Goal: Information Seeking & Learning: Find specific fact

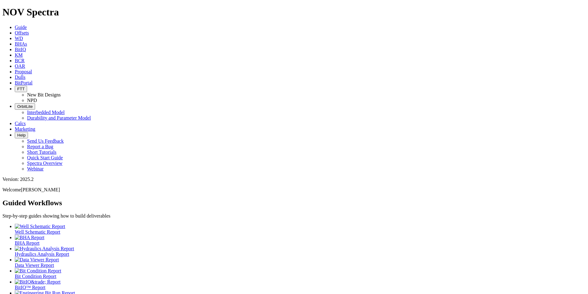
click at [15, 74] on icon at bounding box center [15, 76] width 0 height 5
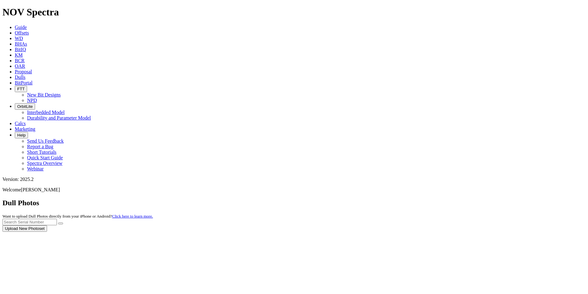
click at [463, 231] on div at bounding box center [293, 231] width 583 height 0
click at [57, 218] on input "text" at bounding box center [29, 221] width 54 height 6
click at [58, 222] on button "submit" at bounding box center [60, 223] width 5 height 2
drag, startPoint x: 466, startPoint y: 26, endPoint x: 427, endPoint y: 24, distance: 38.6
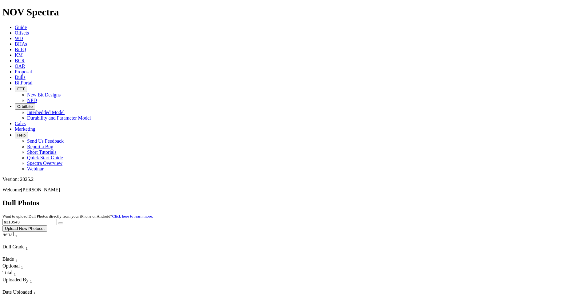
click at [426, 198] on div "Dull Photos Want to upload Dull Photos directly from your iPhone or Android? Cl…" at bounding box center [293, 214] width 583 height 33
click at [58, 222] on button "submit" at bounding box center [60, 223] width 5 height 2
drag, startPoint x: 470, startPoint y: 29, endPoint x: 430, endPoint y: 23, distance: 40.4
click at [429, 198] on div "Dull Photos Want to upload Dull Photos directly from your iPhone or Android? Cl…" at bounding box center [293, 214] width 583 height 33
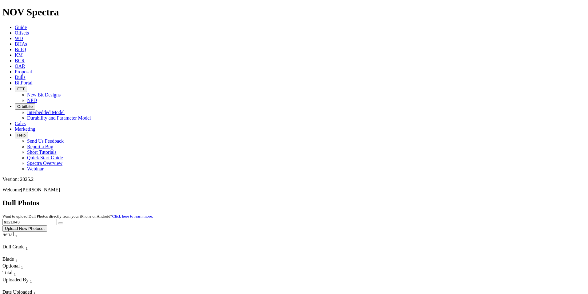
click at [58, 222] on button "submit" at bounding box center [60, 223] width 5 height 2
drag, startPoint x: 464, startPoint y: 26, endPoint x: 427, endPoint y: 27, distance: 36.3
click at [427, 198] on div "Dull Photos Want to upload Dull Photos directly from your iPhone or Android? Cl…" at bounding box center [293, 214] width 583 height 33
click at [58, 222] on button "submit" at bounding box center [60, 223] width 5 height 2
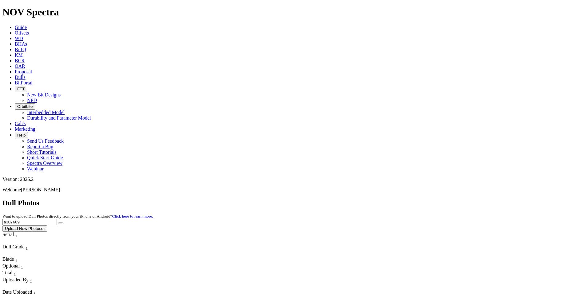
drag, startPoint x: 464, startPoint y: 29, endPoint x: 433, endPoint y: 30, distance: 30.8
click at [433, 198] on div "Dull Photos Want to upload Dull Photos directly from your iPhone or Android? Cl…" at bounding box center [293, 214] width 583 height 33
type input "a319140"
click at [61, 223] on icon "submit" at bounding box center [61, 223] width 0 height 0
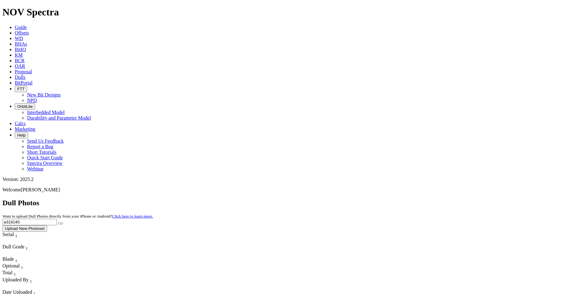
drag, startPoint x: 484, startPoint y: 21, endPoint x: 428, endPoint y: 26, distance: 56.2
click at [428, 198] on div "Dull Photos Want to upload Dull Photos directly from your iPhone or Android? Cl…" at bounding box center [293, 214] width 583 height 33
click at [57, 218] on input "a319140" at bounding box center [29, 221] width 54 height 6
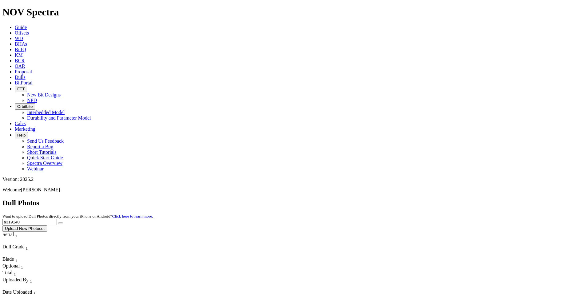
drag, startPoint x: 463, startPoint y: 27, endPoint x: 437, endPoint y: 28, distance: 26.5
click at [437, 198] on div "Dull Photos Want to upload Dull Photos directly from your iPhone or Android? Cl…" at bounding box center [293, 214] width 583 height 33
click at [58, 222] on button "submit" at bounding box center [60, 223] width 5 height 2
drag, startPoint x: 466, startPoint y: 25, endPoint x: 434, endPoint y: 28, distance: 32.8
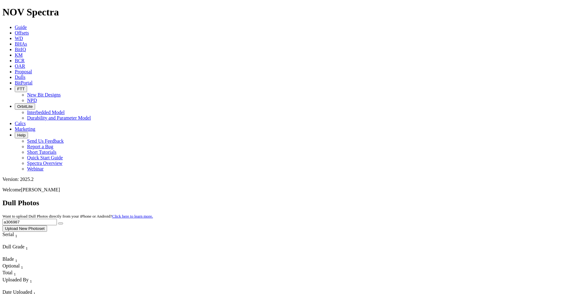
click at [434, 198] on div "Dull Photos Want to upload Dull Photos directly from your iPhone or Android? Cl…" at bounding box center [293, 214] width 583 height 33
click at [58, 222] on button "submit" at bounding box center [60, 223] width 5 height 2
drag, startPoint x: 457, startPoint y: 27, endPoint x: 448, endPoint y: 26, distance: 9.0
click at [57, 218] on input "a320743" at bounding box center [29, 221] width 54 height 6
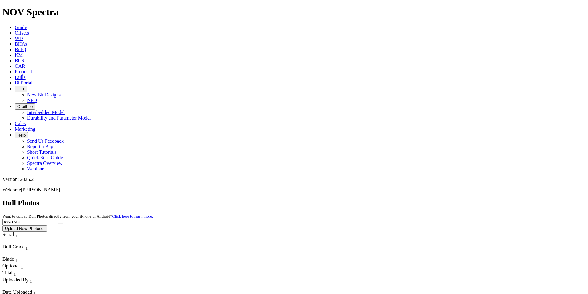
drag, startPoint x: 460, startPoint y: 26, endPoint x: 434, endPoint y: 27, distance: 26.2
click at [434, 198] on div "Dull Photos Want to upload Dull Photos directly from your iPhone or Android? Cl…" at bounding box center [293, 214] width 583 height 33
type input "a320382"
click at [58, 222] on button "submit" at bounding box center [60, 223] width 5 height 2
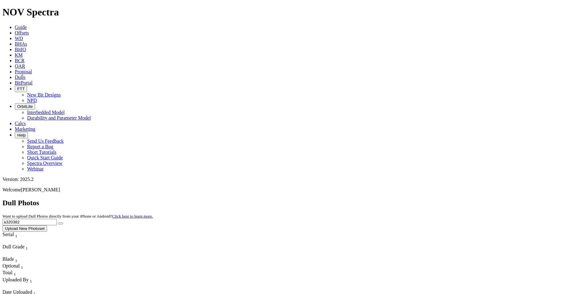
drag, startPoint x: 460, startPoint y: 28, endPoint x: 408, endPoint y: 27, distance: 51.7
click at [408, 198] on div "Dull Photos Want to upload Dull Photos directly from your iPhone or Android? Cl…" at bounding box center [293, 214] width 583 height 33
click at [58, 222] on button "submit" at bounding box center [60, 223] width 5 height 2
drag, startPoint x: 472, startPoint y: 26, endPoint x: 431, endPoint y: 26, distance: 41.2
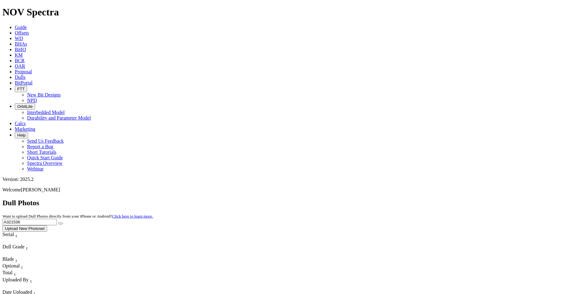
click at [431, 198] on div "Dull Photos Want to upload Dull Photos directly from your iPhone or Android? Cl…" at bounding box center [293, 214] width 583 height 33
click at [58, 222] on button "submit" at bounding box center [60, 223] width 5 height 2
drag, startPoint x: 469, startPoint y: 26, endPoint x: 431, endPoint y: 26, distance: 38.5
click at [431, 198] on div "Dull Photos Want to upload Dull Photos directly from your iPhone or Android? Cl…" at bounding box center [293, 214] width 583 height 33
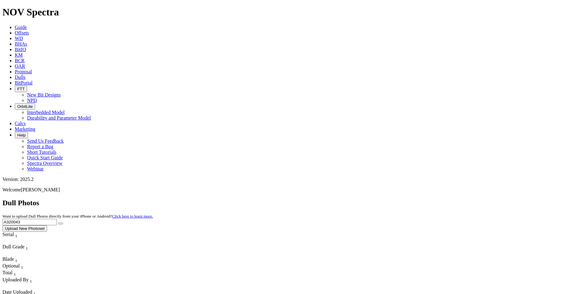
click at [58, 222] on button "submit" at bounding box center [60, 223] width 5 height 2
drag, startPoint x: 475, startPoint y: 24, endPoint x: 436, endPoint y: 21, distance: 39.2
click at [436, 198] on div "Dull Photos Want to upload Dull Photos directly from your iPhone or Android? Cl…" at bounding box center [293, 214] width 583 height 33
click at [58, 222] on button "submit" at bounding box center [60, 223] width 5 height 2
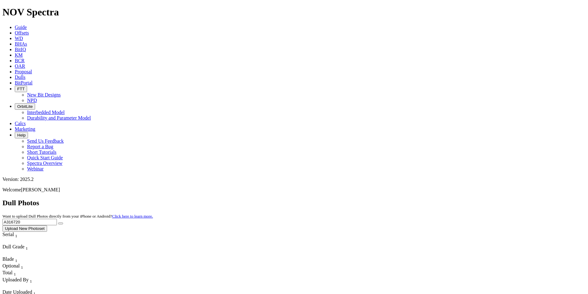
drag, startPoint x: 466, startPoint y: 28, endPoint x: 440, endPoint y: 26, distance: 26.2
click at [57, 218] on input "A316720" at bounding box center [29, 221] width 54 height 6
click at [58, 222] on button "submit" at bounding box center [60, 223] width 5 height 2
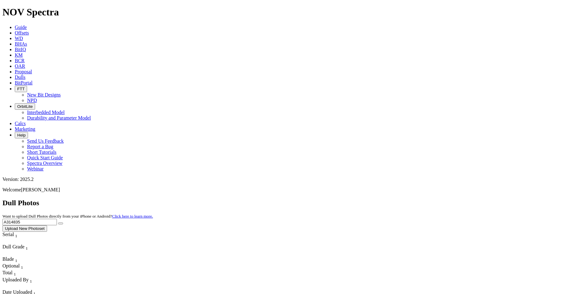
drag, startPoint x: 468, startPoint y: 30, endPoint x: 434, endPoint y: 22, distance: 35.4
click at [434, 198] on div "Dull Photos Want to upload Dull Photos directly from your iPhone or Android? Cl…" at bounding box center [293, 214] width 583 height 33
click at [58, 222] on button "submit" at bounding box center [60, 223] width 5 height 2
drag, startPoint x: 460, startPoint y: 25, endPoint x: 437, endPoint y: 28, distance: 22.6
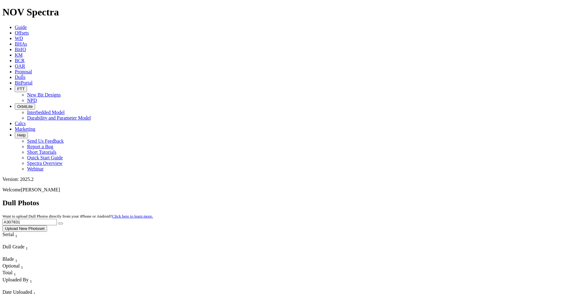
click at [437, 198] on div "Dull Photos Want to upload Dull Photos directly from your iPhone or Android? Cl…" at bounding box center [293, 214] width 583 height 33
click at [58, 222] on button "submit" at bounding box center [60, 223] width 5 height 2
drag, startPoint x: 474, startPoint y: 25, endPoint x: 430, endPoint y: 26, distance: 44.6
click at [432, 198] on div "Dull Photos Want to upload Dull Photos directly from your iPhone or Android? Cl…" at bounding box center [293, 214] width 583 height 33
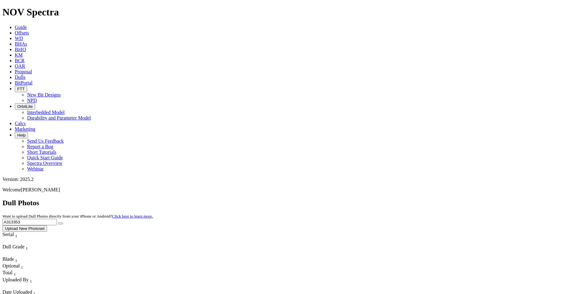
click at [58, 222] on button "submit" at bounding box center [60, 223] width 5 height 2
drag, startPoint x: 474, startPoint y: 30, endPoint x: 425, endPoint y: 25, distance: 49.6
click at [425, 198] on div "Dull Photos Want to upload Dull Photos directly from your iPhone or Android? Cl…" at bounding box center [293, 214] width 583 height 33
click at [58, 222] on button "submit" at bounding box center [60, 223] width 5 height 2
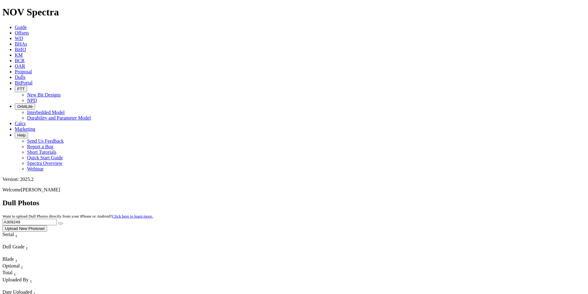
drag, startPoint x: 462, startPoint y: 28, endPoint x: 426, endPoint y: 27, distance: 36.6
click at [426, 198] on div "Dull Photos Want to upload Dull Photos directly from your iPhone or Android? Cl…" at bounding box center [293, 214] width 583 height 33
click at [58, 222] on button "submit" at bounding box center [60, 223] width 5 height 2
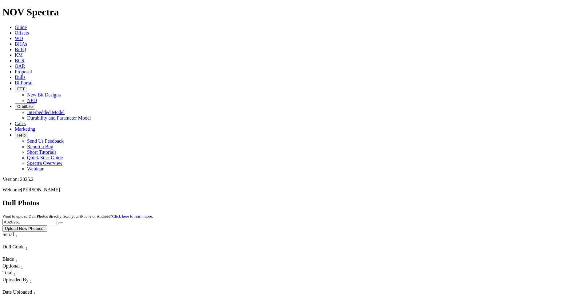
drag, startPoint x: 469, startPoint y: 29, endPoint x: 440, endPoint y: 24, distance: 29.4
click at [57, 218] on input "A320261" at bounding box center [29, 221] width 54 height 6
click at [58, 222] on button "submit" at bounding box center [60, 223] width 5 height 2
drag, startPoint x: 462, startPoint y: 27, endPoint x: 428, endPoint y: 24, distance: 34.0
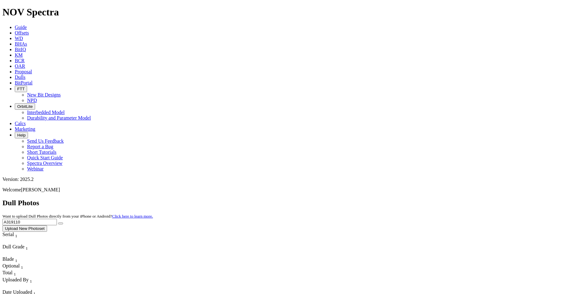
click at [424, 198] on div "Dull Photos Want to upload Dull Photos directly from your iPhone or Android? Cl…" at bounding box center [293, 214] width 583 height 33
click at [58, 222] on button "submit" at bounding box center [60, 223] width 5 height 2
drag, startPoint x: 412, startPoint y: 26, endPoint x: 458, endPoint y: 28, distance: 46.2
click at [428, 198] on div "Dull Photos Want to upload Dull Photos directly from your iPhone or Android? Cl…" at bounding box center [293, 214] width 583 height 33
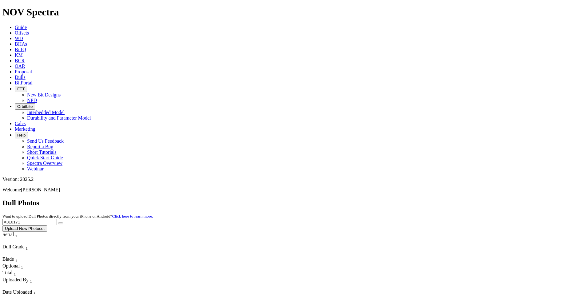
drag, startPoint x: 463, startPoint y: 26, endPoint x: 433, endPoint y: 26, distance: 29.5
click at [433, 198] on div "Dull Photos Want to upload Dull Photos directly from your iPhone or Android? Cl…" at bounding box center [293, 214] width 583 height 33
click at [58, 222] on button "submit" at bounding box center [60, 223] width 5 height 2
drag, startPoint x: 462, startPoint y: 25, endPoint x: 425, endPoint y: 23, distance: 36.9
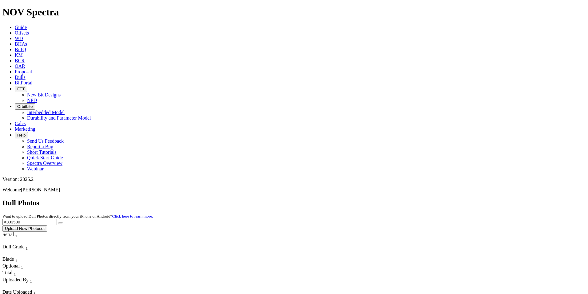
click at [425, 198] on div "Dull Photos Want to upload Dull Photos directly from your iPhone or Android? Cl…" at bounding box center [293, 214] width 583 height 33
click at [58, 222] on button "submit" at bounding box center [60, 223] width 5 height 2
drag, startPoint x: 471, startPoint y: 26, endPoint x: 431, endPoint y: 26, distance: 40.3
click at [431, 198] on div "Dull Photos Want to upload Dull Photos directly from your iPhone or Android? Cl…" at bounding box center [293, 214] width 583 height 33
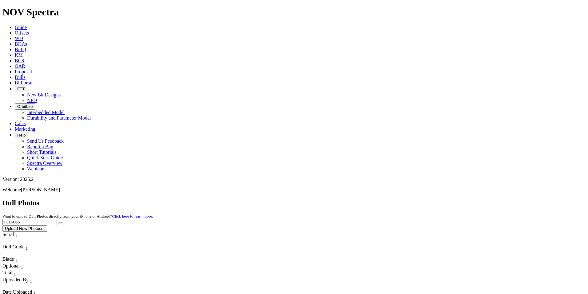
click at [58, 222] on button "submit" at bounding box center [60, 223] width 5 height 2
drag, startPoint x: 465, startPoint y: 24, endPoint x: 437, endPoint y: 24, distance: 28.6
click at [437, 198] on div "Dull Photos Want to upload Dull Photos directly from your iPhone or Android? Cl…" at bounding box center [293, 214] width 583 height 33
click at [58, 222] on button "submit" at bounding box center [60, 223] width 5 height 2
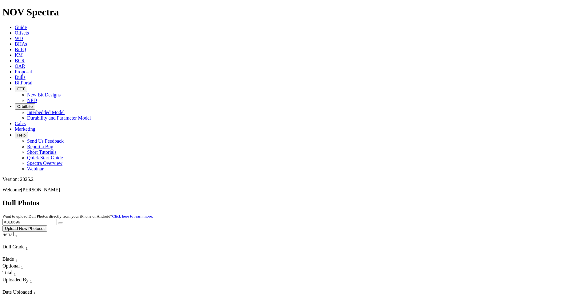
drag, startPoint x: 480, startPoint y: 24, endPoint x: 409, endPoint y: 35, distance: 71.9
click at [409, 198] on div "Dull Photos Want to upload Dull Photos directly from your iPhone or Android? Cl…" at bounding box center [293, 214] width 583 height 33
click at [58, 222] on button "submit" at bounding box center [60, 223] width 5 height 2
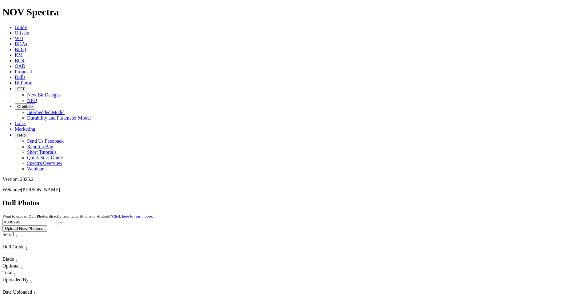
drag, startPoint x: 463, startPoint y: 30, endPoint x: 430, endPoint y: 24, distance: 33.7
click at [430, 198] on div "Dull Photos Want to upload Dull Photos directly from your iPhone or Android? Cl…" at bounding box center [293, 214] width 583 height 33
click at [58, 222] on button "submit" at bounding box center [60, 223] width 5 height 2
drag, startPoint x: 466, startPoint y: 29, endPoint x: 436, endPoint y: 28, distance: 30.5
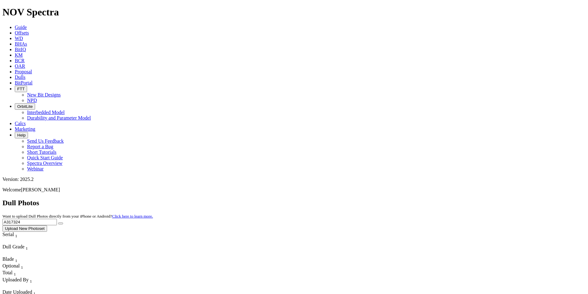
click at [436, 198] on div "Dull Photos Want to upload Dull Photos directly from your iPhone or Android? Cl…" at bounding box center [293, 214] width 583 height 33
type input "A319012"
click at [58, 222] on button "submit" at bounding box center [60, 223] width 5 height 2
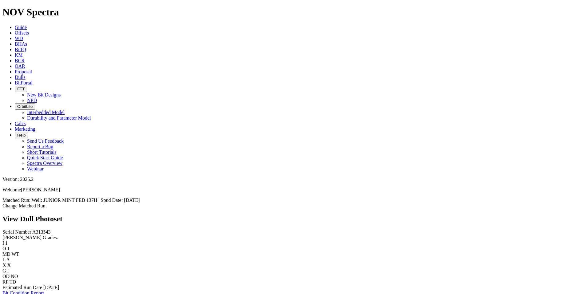
scroll to position [431, 0]
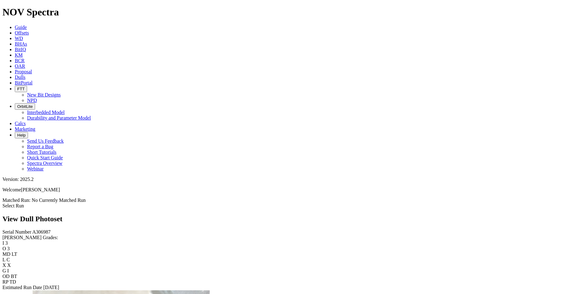
scroll to position [585, 0]
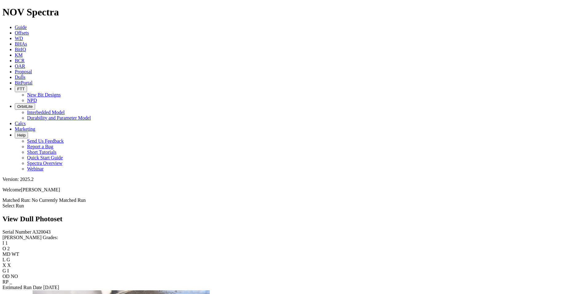
scroll to position [892, 0]
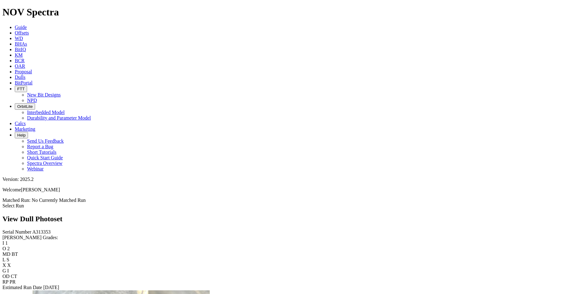
scroll to position [923, 0]
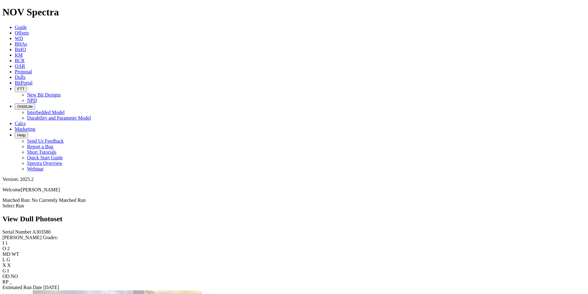
scroll to position [923, 0]
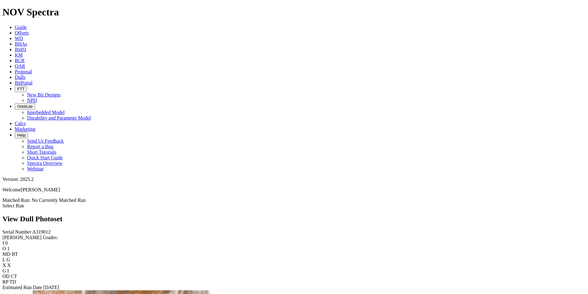
scroll to position [892, 0]
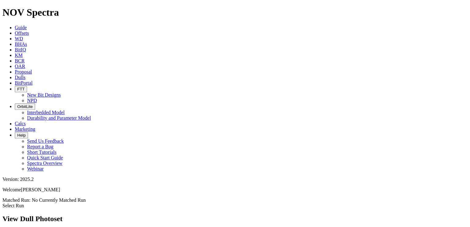
scroll to position [892, 0]
